Goal: Task Accomplishment & Management: Manage account settings

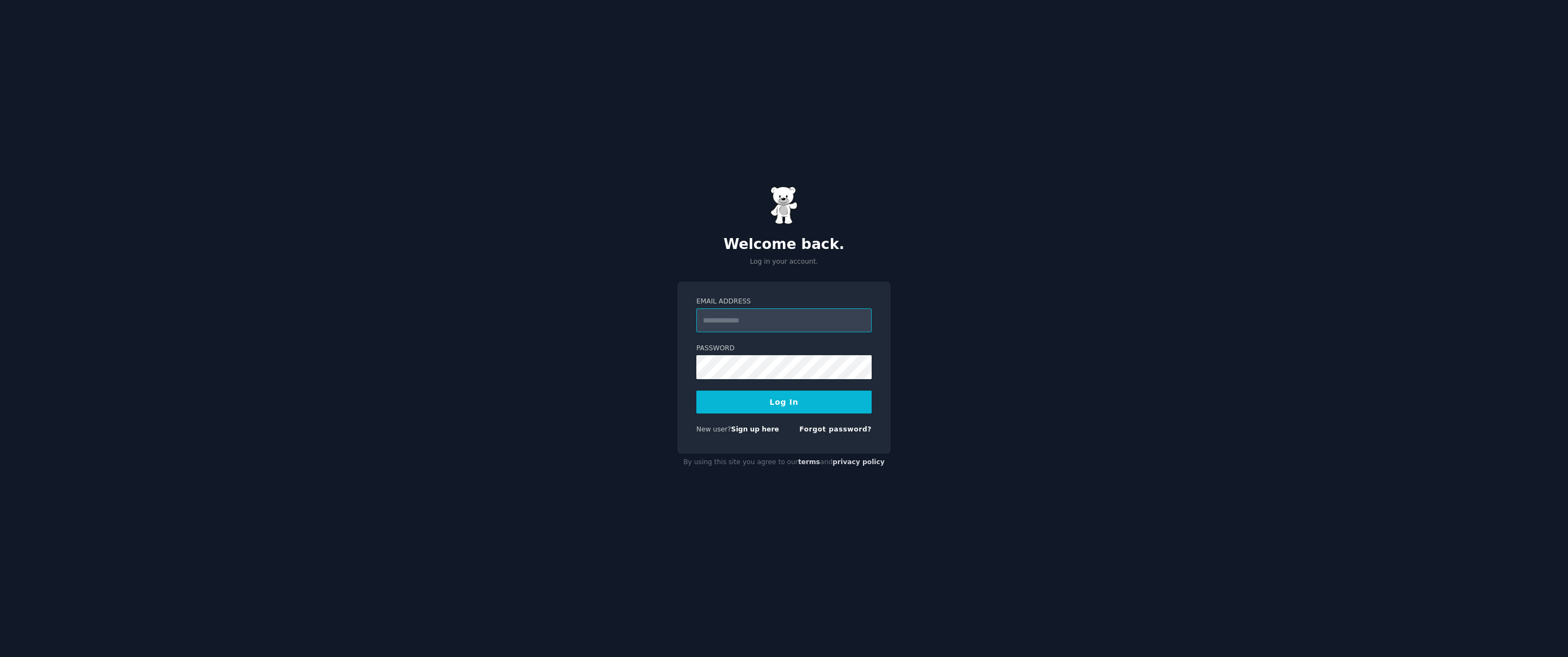
click at [792, 323] on input "Email Address" at bounding box center [784, 320] width 175 height 24
type input "**********"
click at [754, 400] on button "Log In" at bounding box center [784, 402] width 175 height 23
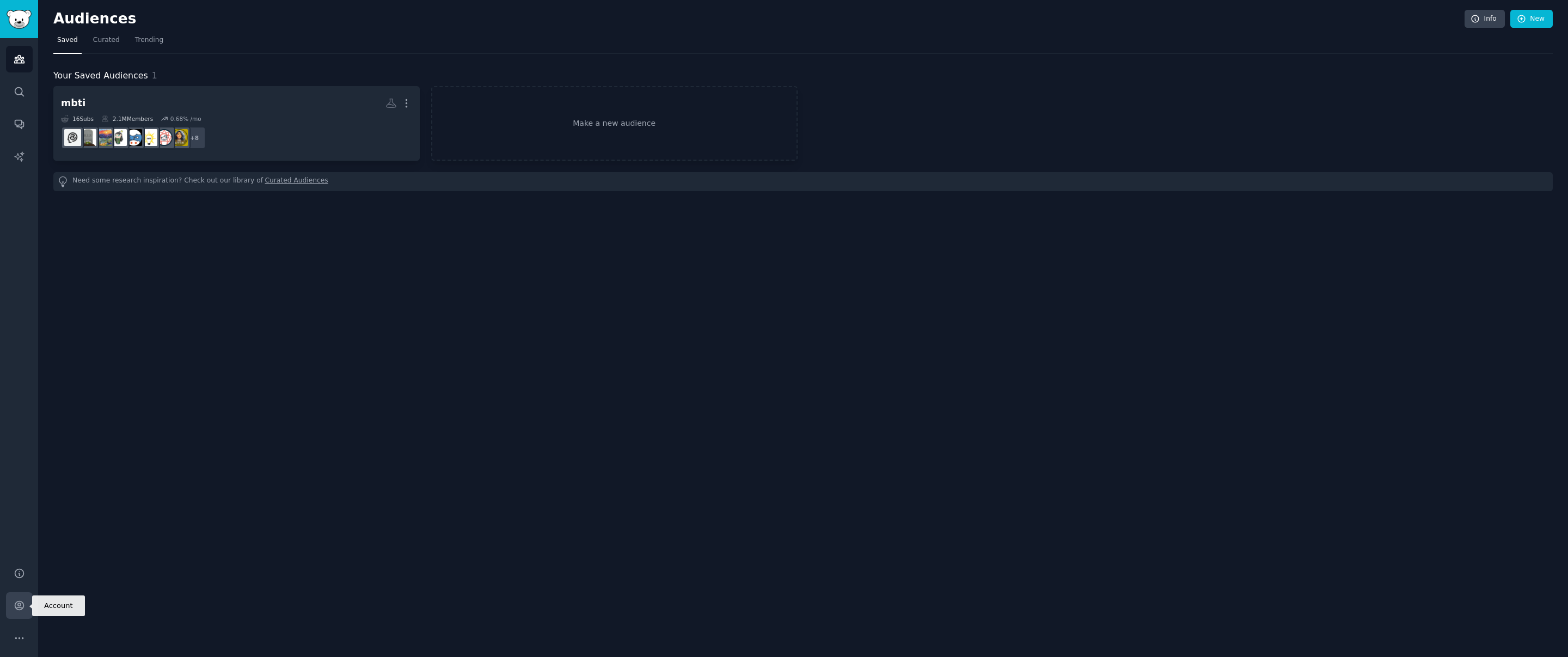
click at [17, 608] on icon "Sidebar" at bounding box center [19, 605] width 12 height 12
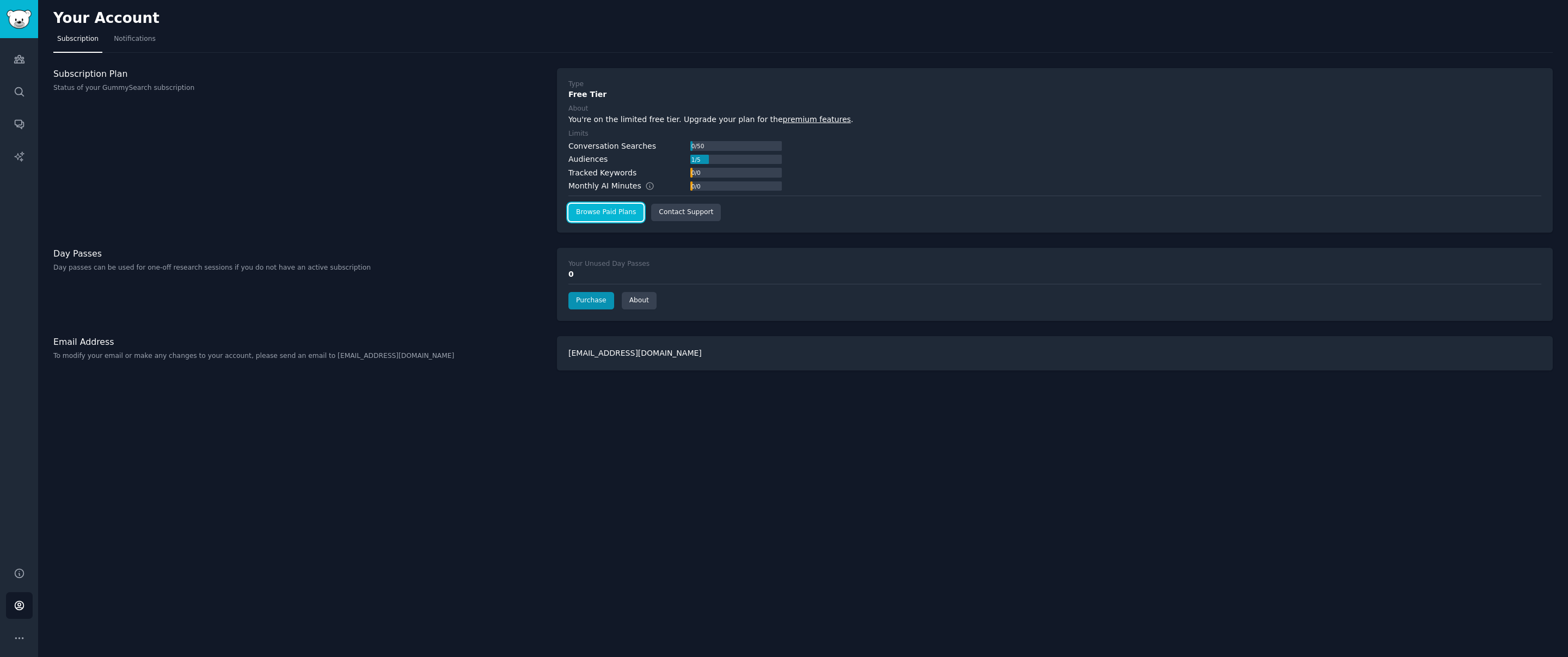
click at [625, 216] on link "Browse Paid Plans" at bounding box center [606, 213] width 75 height 18
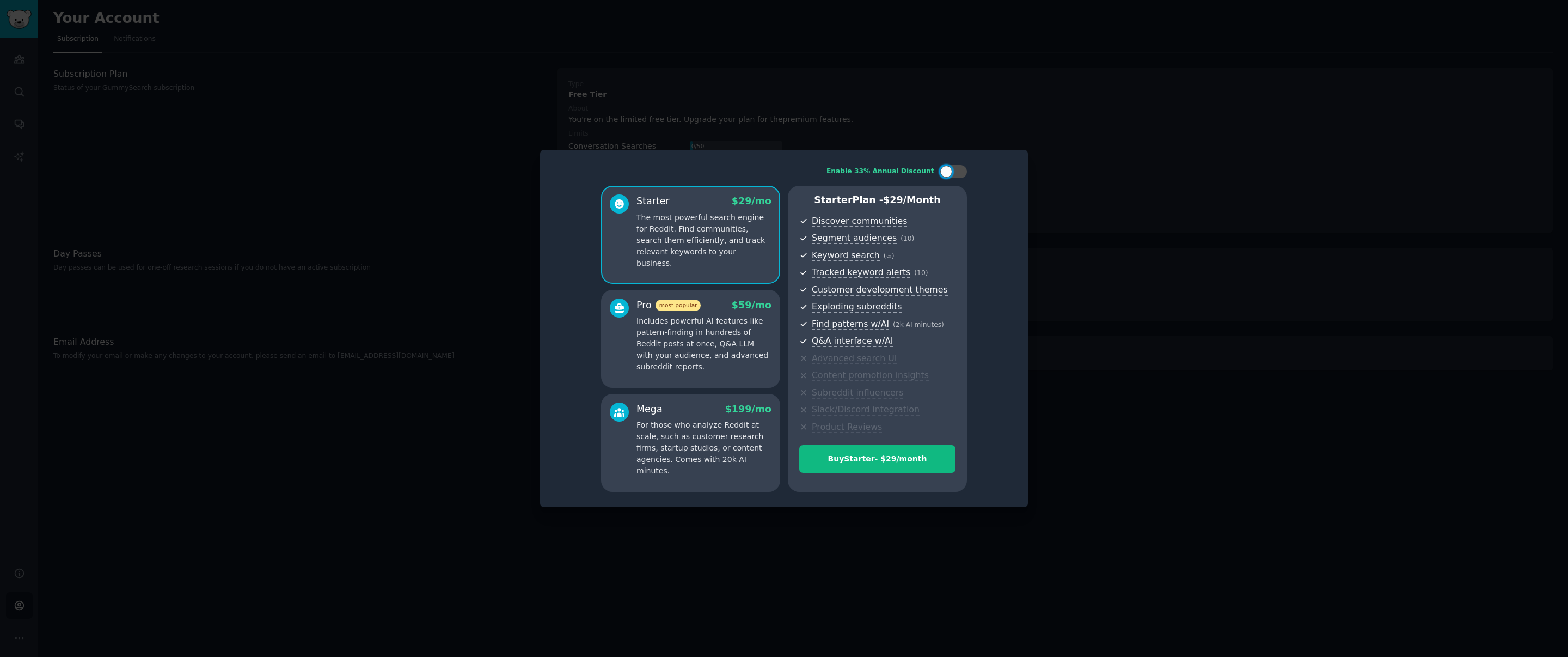
drag, startPoint x: 1190, startPoint y: 209, endPoint x: 1169, endPoint y: 206, distance: 21.2
click at [1189, 209] on div at bounding box center [784, 328] width 1568 height 657
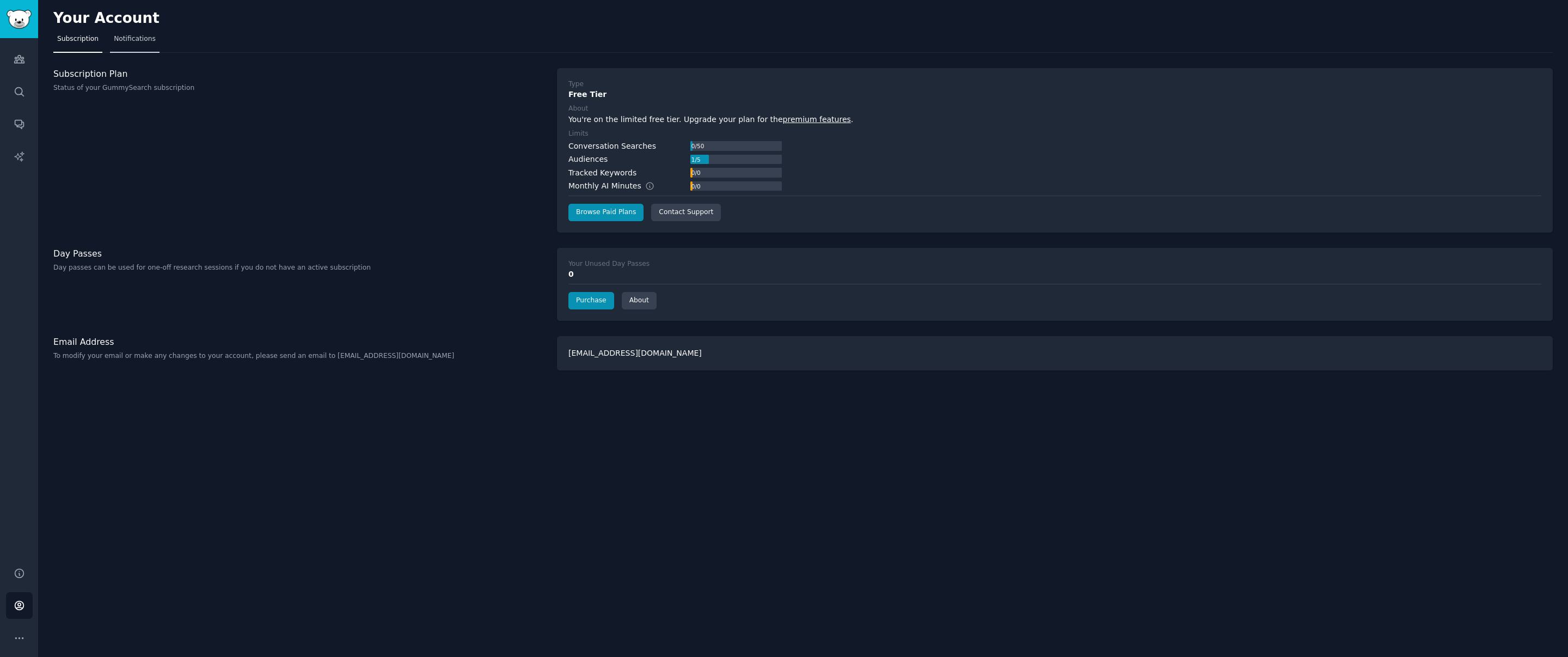
click at [127, 40] on span "Notifications" at bounding box center [135, 39] width 42 height 10
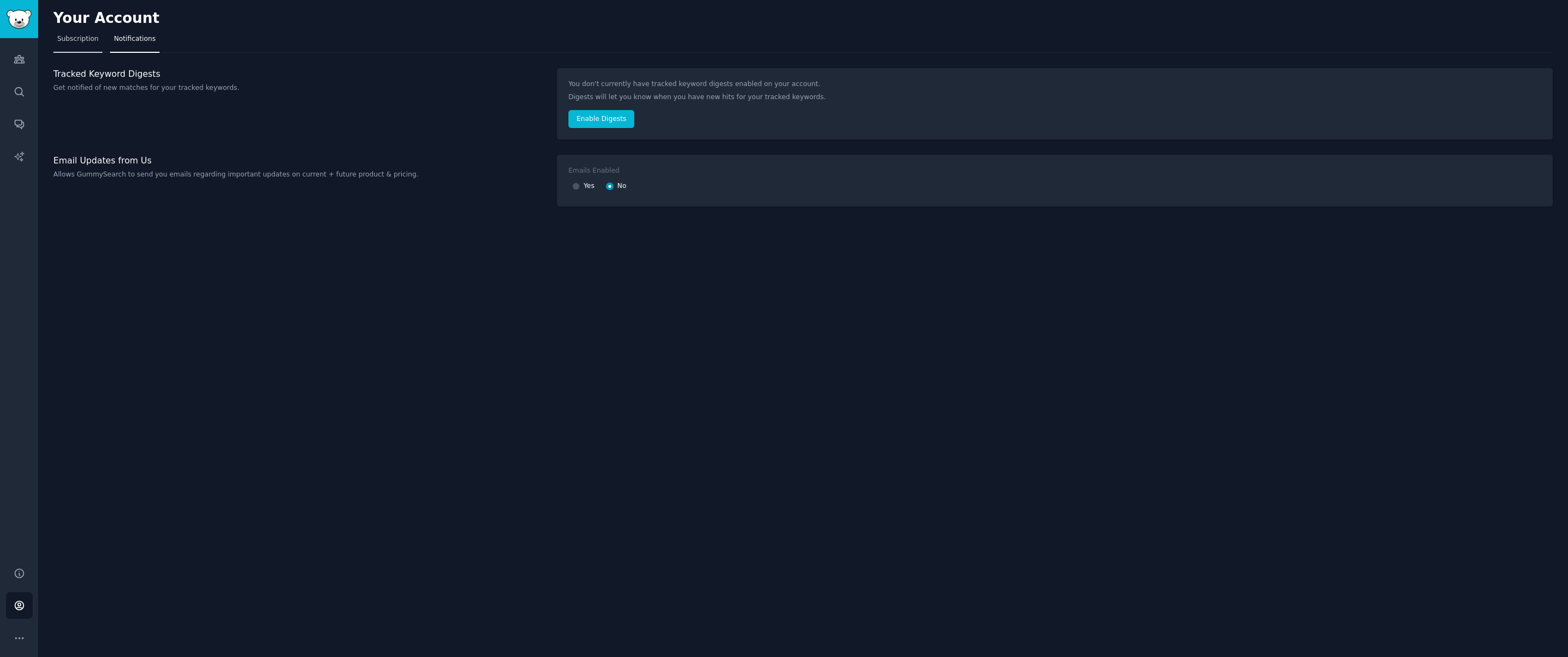
click at [72, 39] on span "Subscription" at bounding box center [78, 39] width 41 height 10
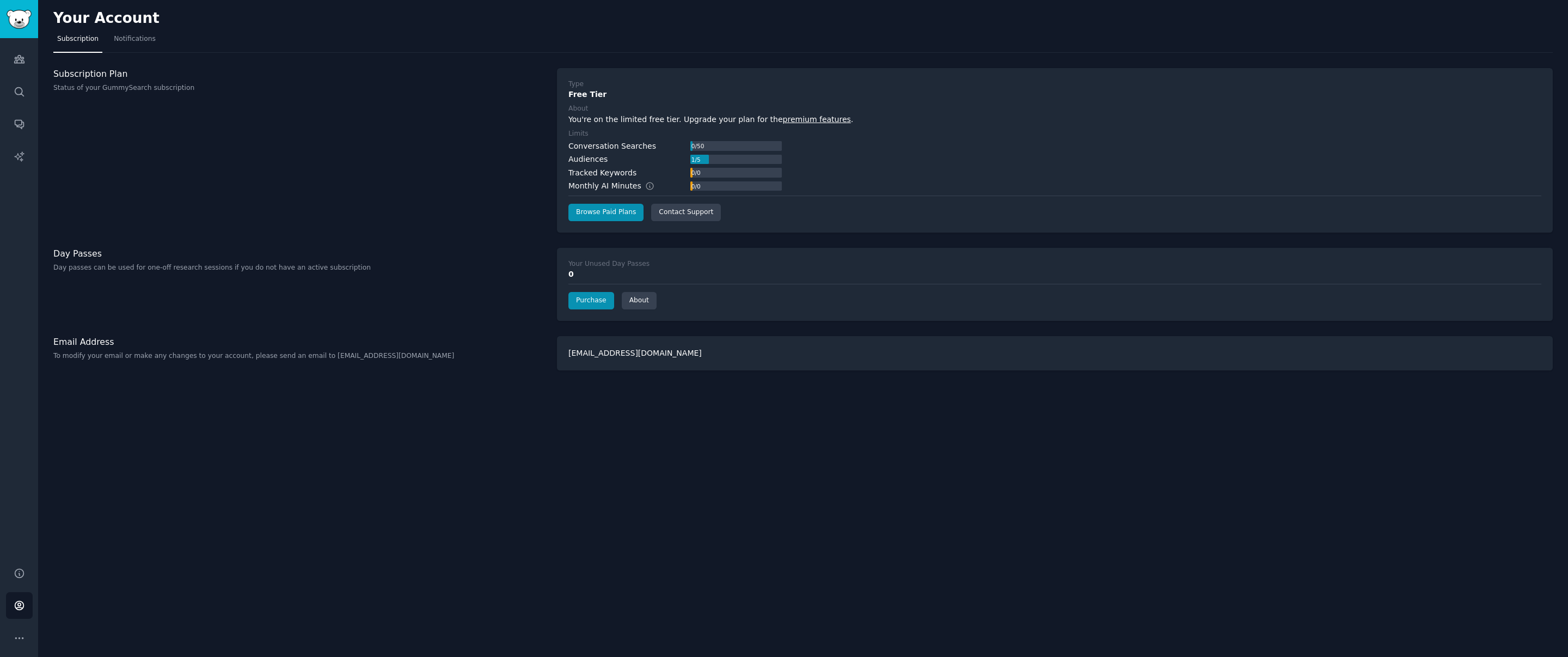
click at [791, 119] on link "premium features" at bounding box center [817, 119] width 68 height 9
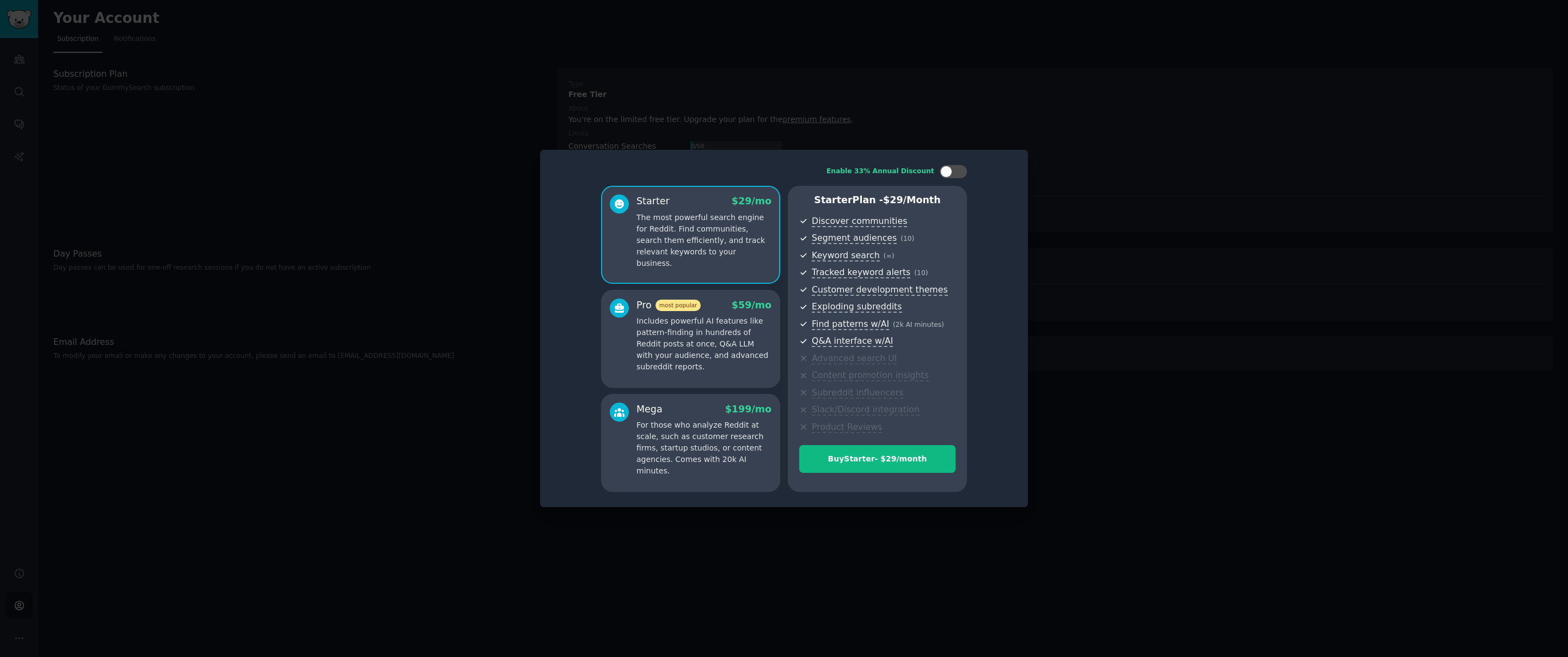
click at [1009, 123] on div at bounding box center [784, 328] width 1568 height 657
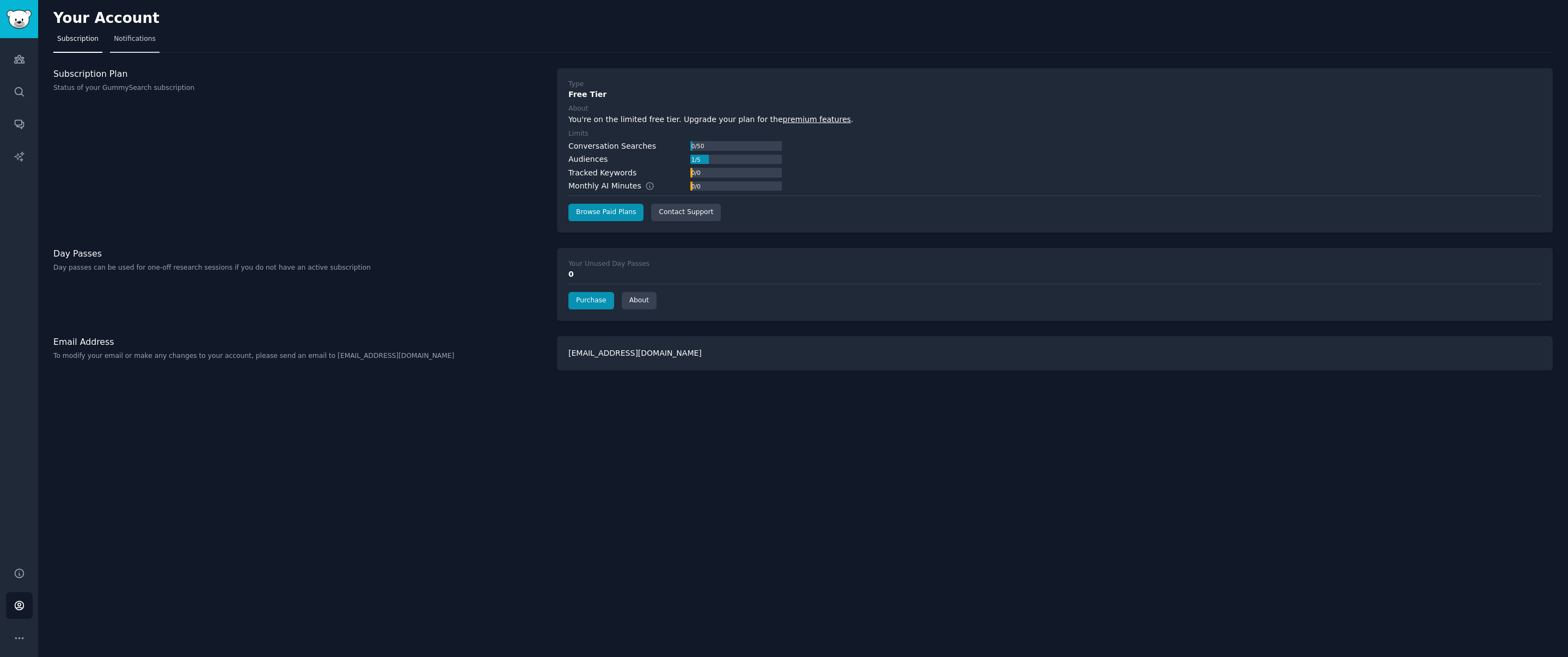
click at [138, 45] on link "Notifications" at bounding box center [135, 41] width 49 height 23
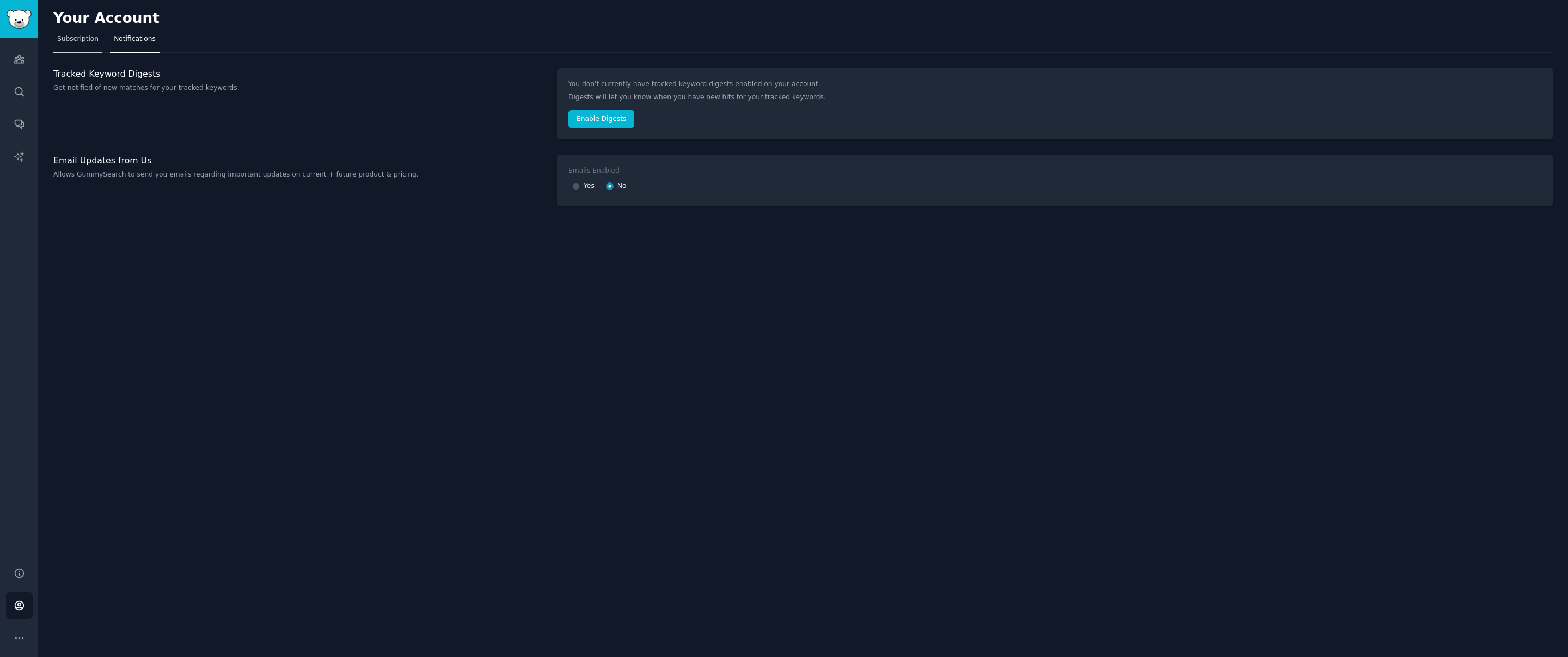
click at [80, 49] on link "Subscription" at bounding box center [78, 41] width 49 height 23
